Goal: Navigation & Orientation: Find specific page/section

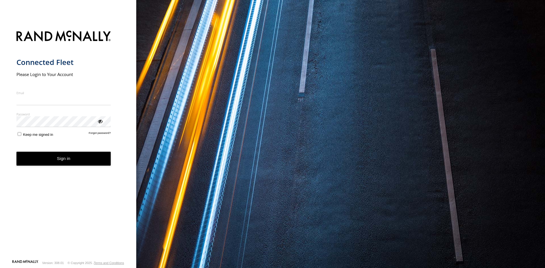
type input "**********"
click at [46, 163] on button "Sign in" at bounding box center [63, 159] width 95 height 14
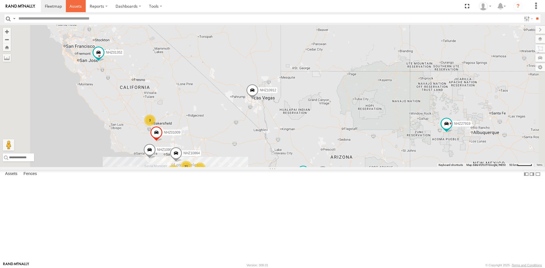
click at [77, 6] on span at bounding box center [76, 5] width 12 height 5
